Goal: Information Seeking & Learning: Compare options

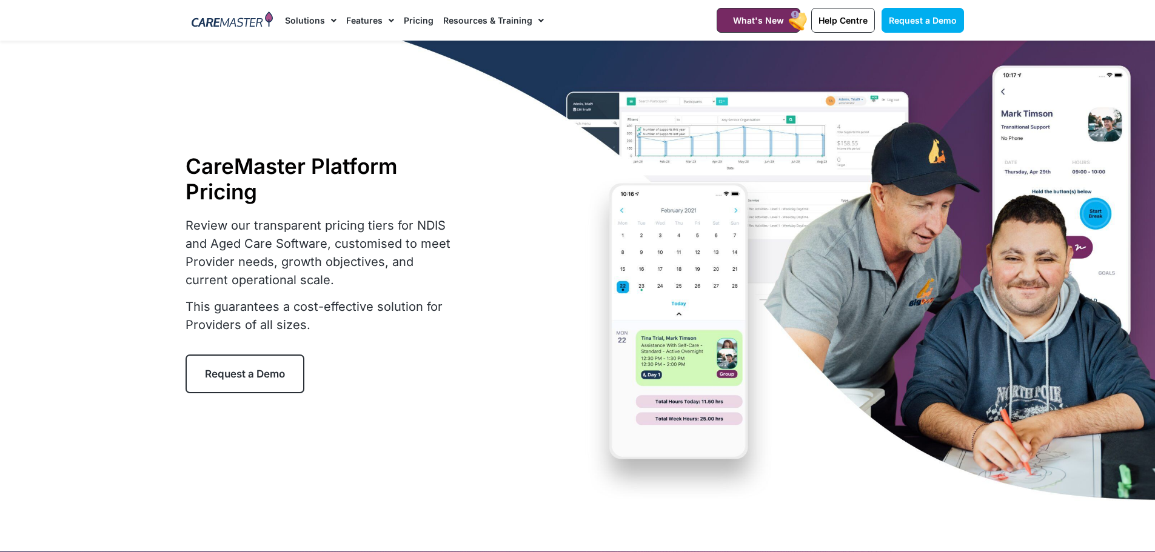
click at [411, 20] on link "Pricing" at bounding box center [419, 20] width 30 height 41
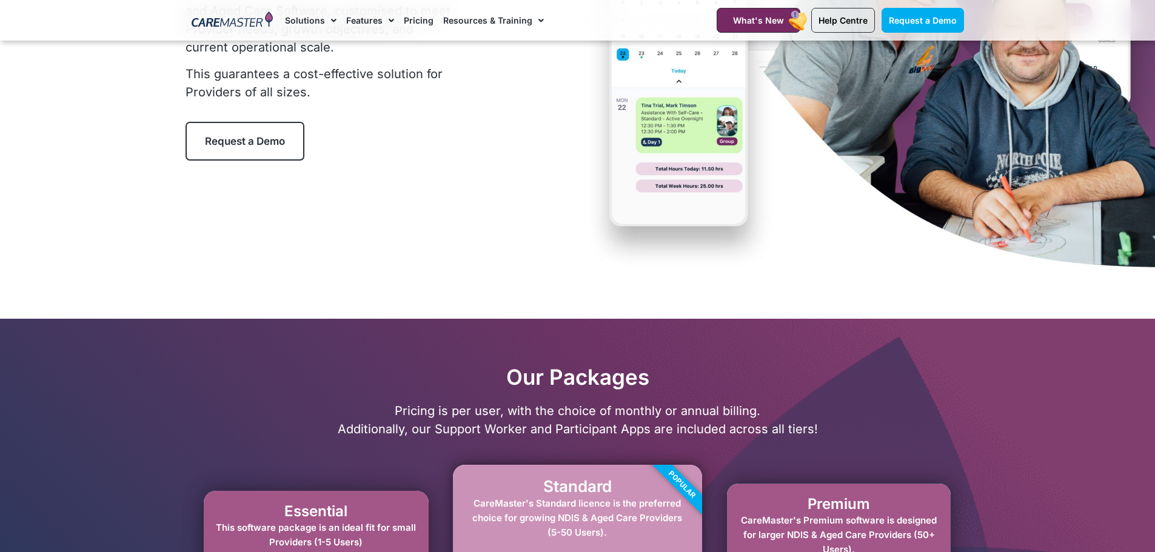
scroll to position [323, 0]
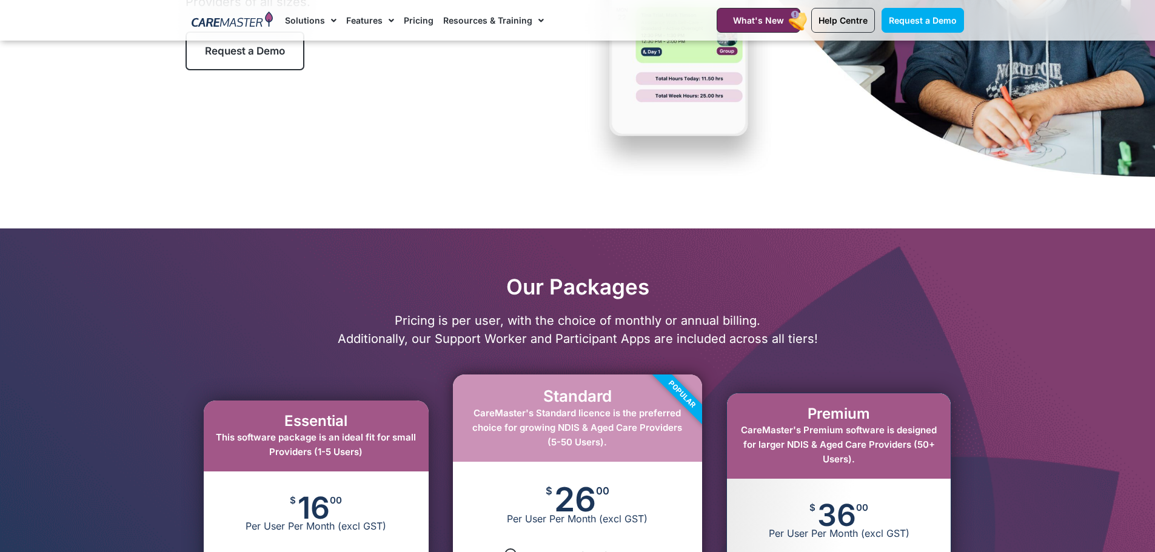
drag, startPoint x: 321, startPoint y: 486, endPoint x: 316, endPoint y: 455, distance: 31.8
click at [321, 486] on div "$ 16 00 Per User Per Month (excl GST)" at bounding box center [316, 514] width 225 height 85
click at [316, 409] on div "Essential This software package is an ideal fit for small Providers (1-5 Users)" at bounding box center [316, 436] width 225 height 71
drag, startPoint x: 317, startPoint y: 432, endPoint x: 318, endPoint y: 474, distance: 41.8
click at [317, 441] on div "Essential This software package is an ideal fit for small Providers (1-5 Users)" at bounding box center [316, 436] width 225 height 71
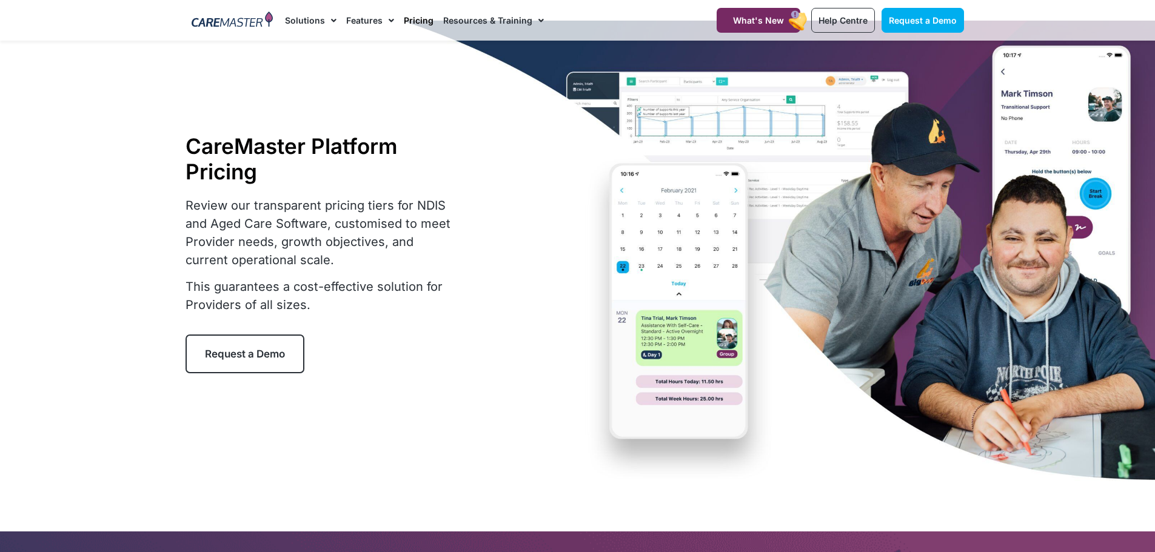
scroll to position [0, 0]
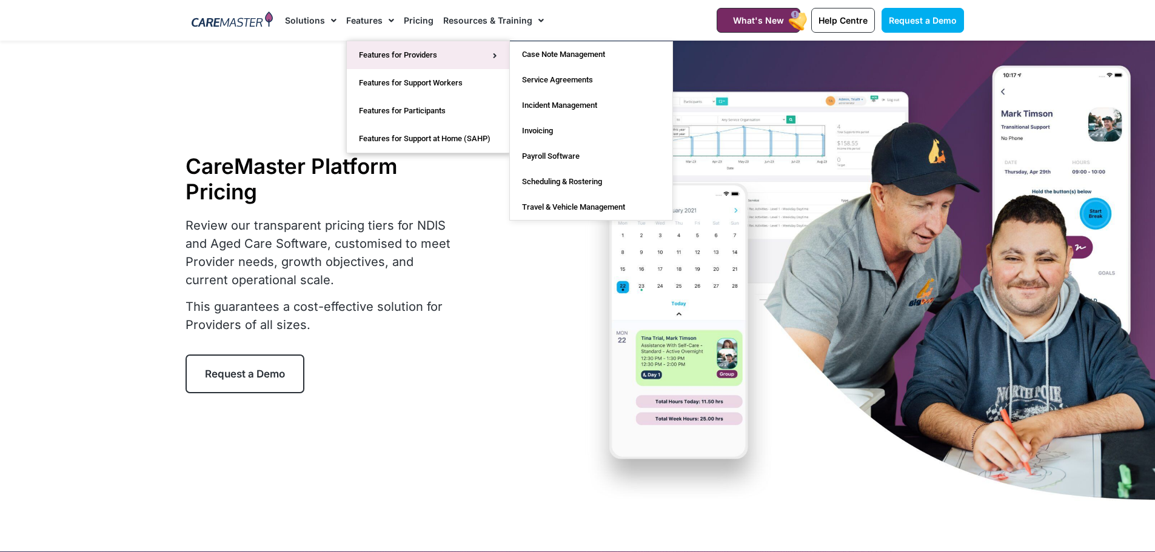
click at [381, 49] on link "Features for Providers" at bounding box center [428, 55] width 162 height 28
